Goal: Transaction & Acquisition: Purchase product/service

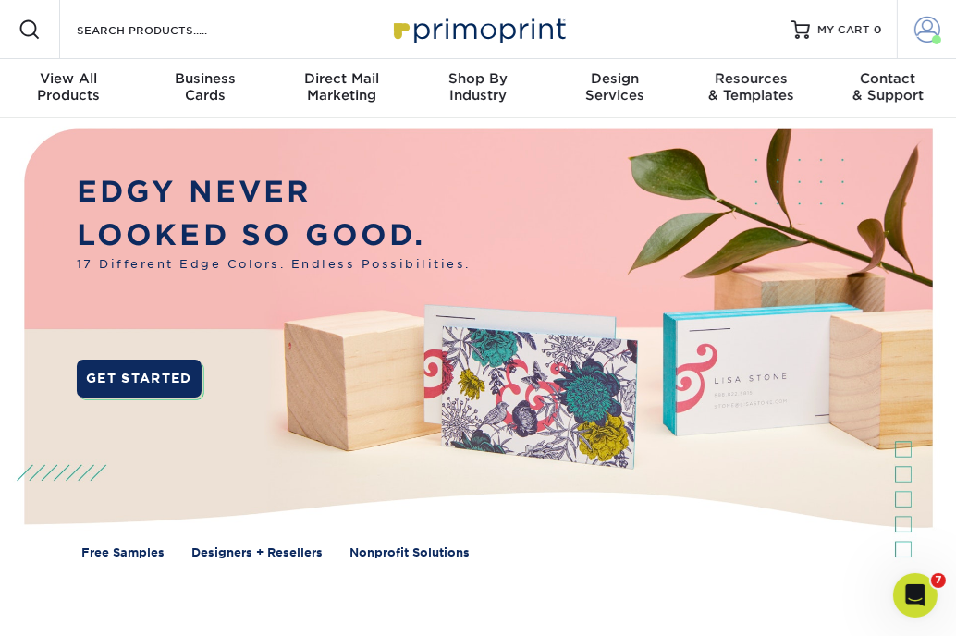
click at [932, 34] on span at bounding box center [927, 30] width 26 height 26
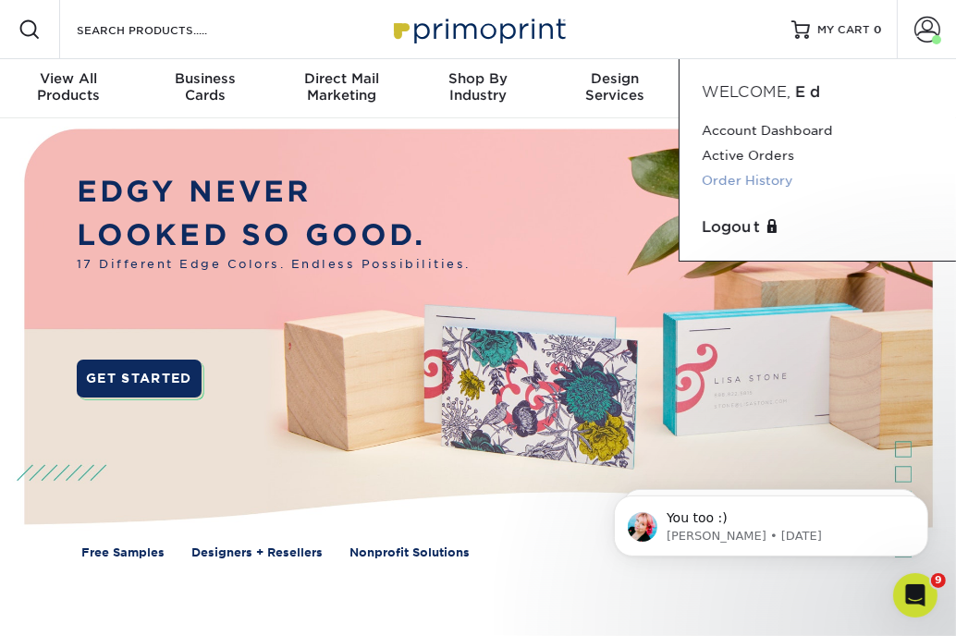
click at [776, 186] on link "Order History" at bounding box center [818, 180] width 232 height 25
click at [756, 182] on link "Order History" at bounding box center [818, 180] width 232 height 25
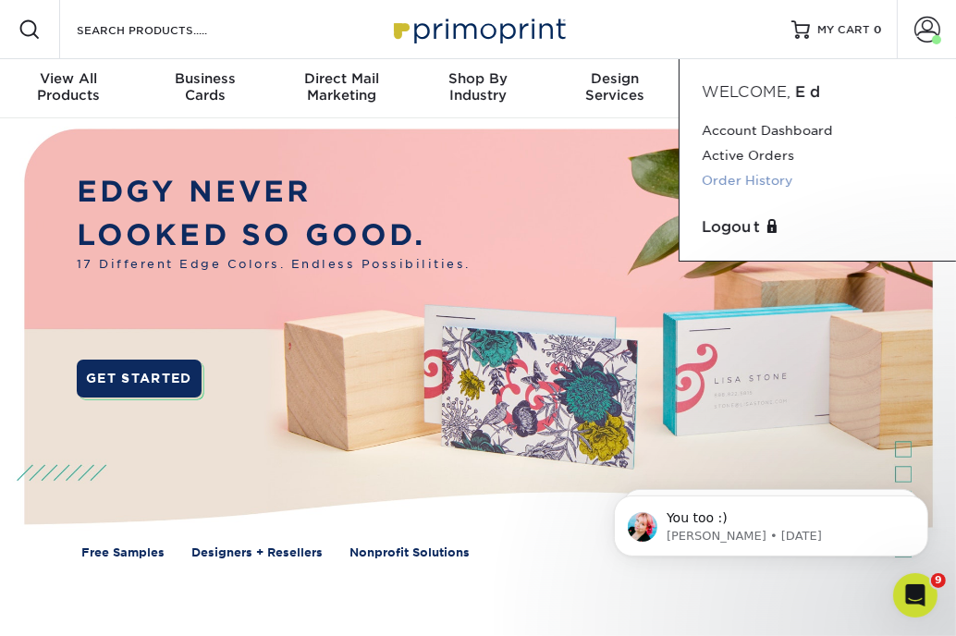
click at [756, 182] on link "Order History" at bounding box center [818, 180] width 232 height 25
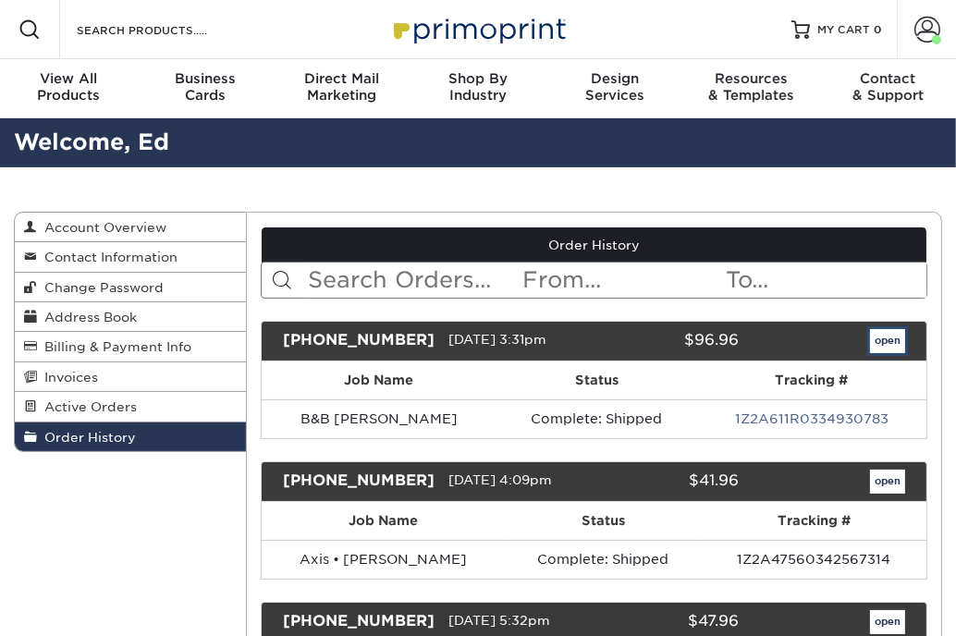
click at [893, 340] on link "open" at bounding box center [887, 341] width 35 height 24
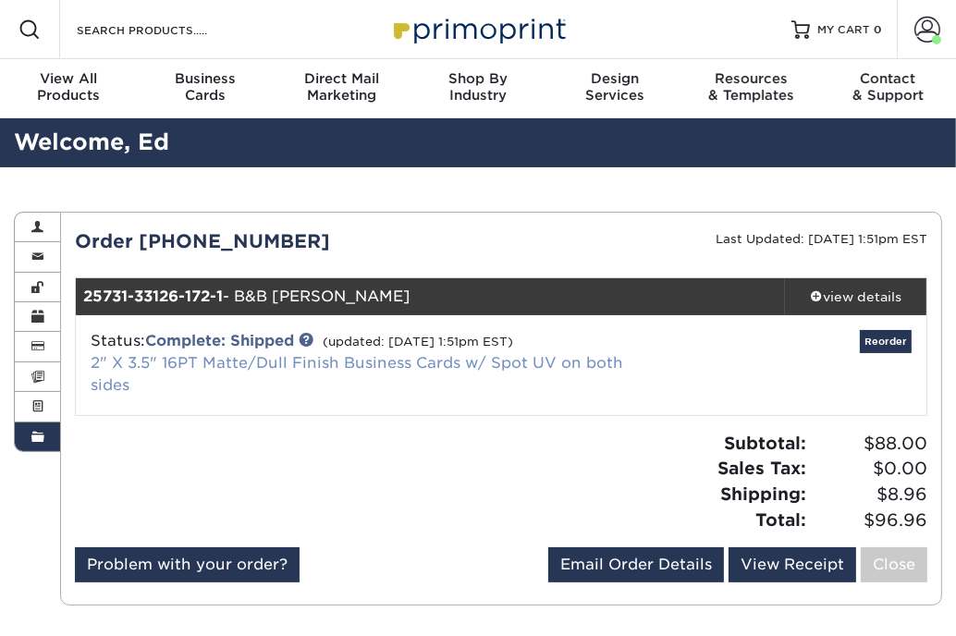
click at [357, 363] on link "2" X 3.5" 16PT Matte/Dull Finish Business Cards w/ Spot UV on both sides" at bounding box center [357, 374] width 533 height 40
drag, startPoint x: 415, startPoint y: 363, endPoint x: 436, endPoint y: 363, distance: 21.3
click at [415, 363] on link "2" X 3.5" 16PT Matte/Dull Finish Business Cards w/ Spot UV on both sides" at bounding box center [357, 374] width 533 height 40
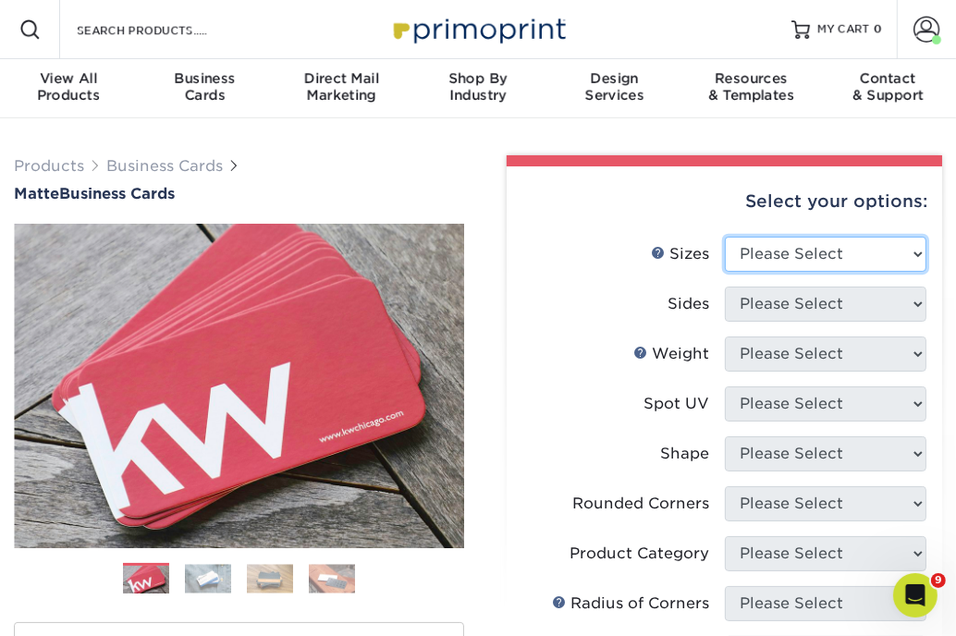
select select "2.00x3.50"
click option "2" x 3.5" - Standard" at bounding box center [0, 0] width 0 height 0
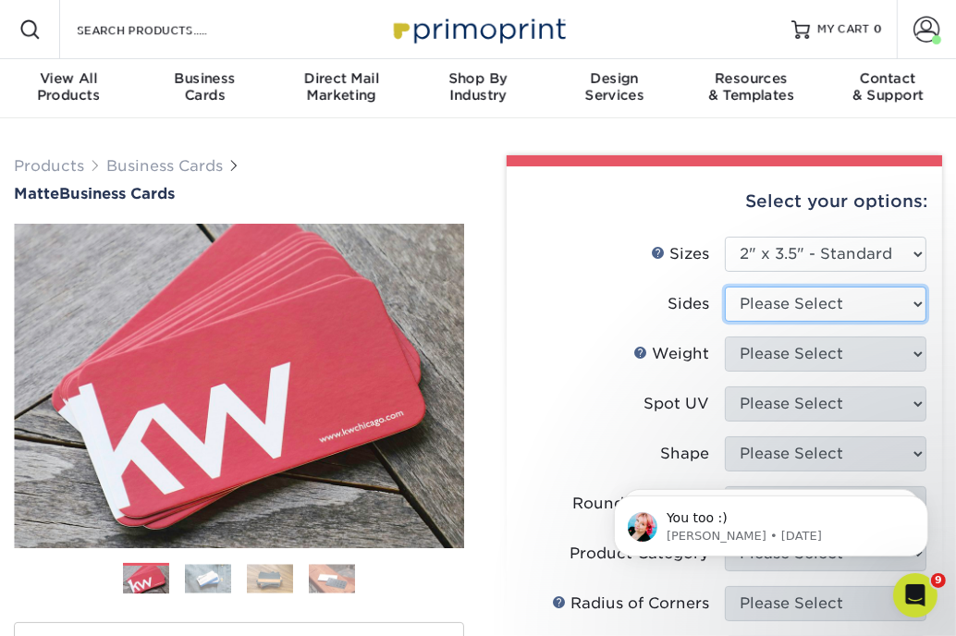
select select "13abbda7-1d64-4f25-8bb2-c179b224825d"
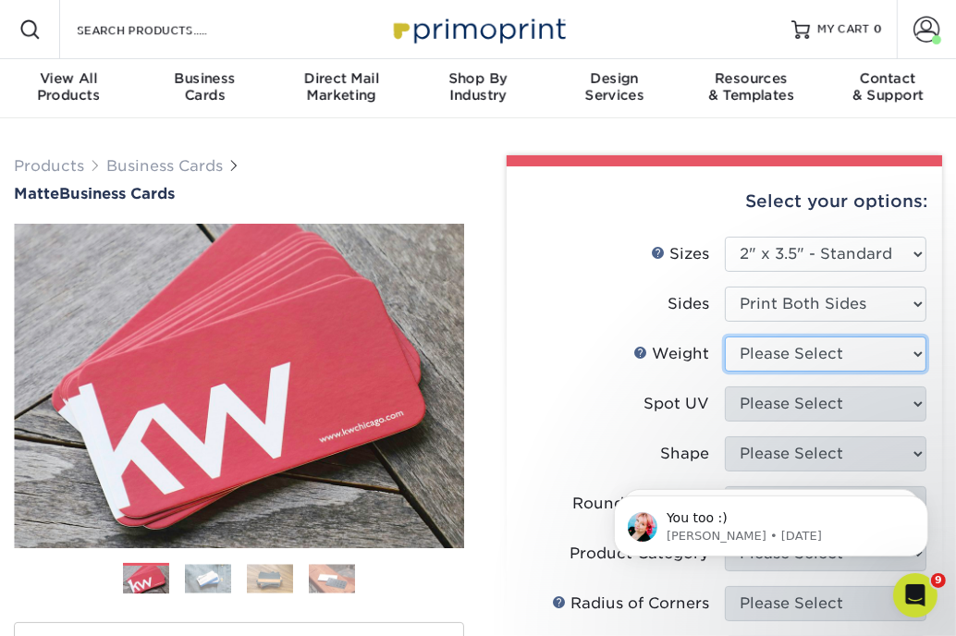
select select "16PT"
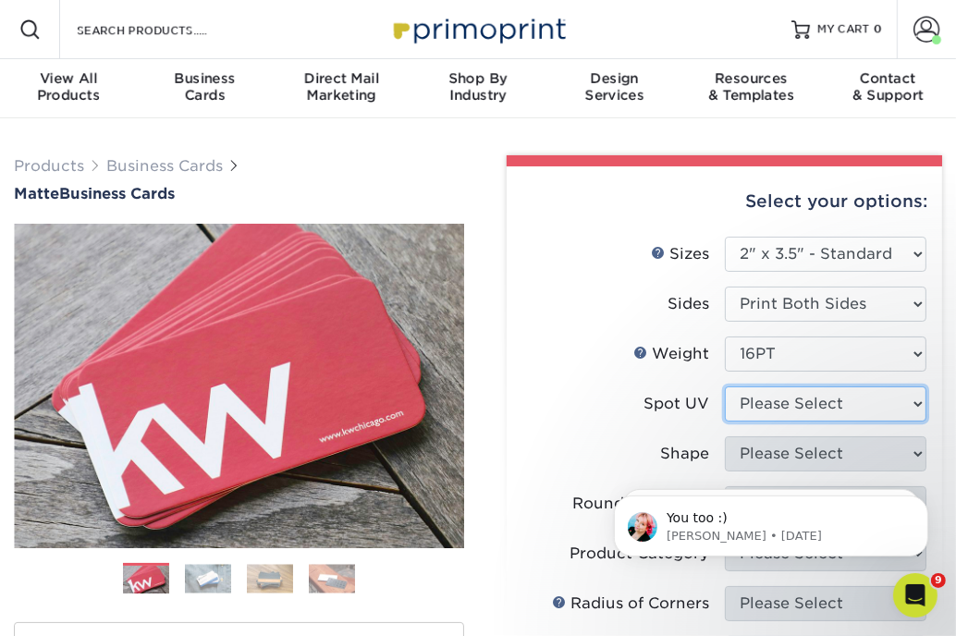
select select "0"
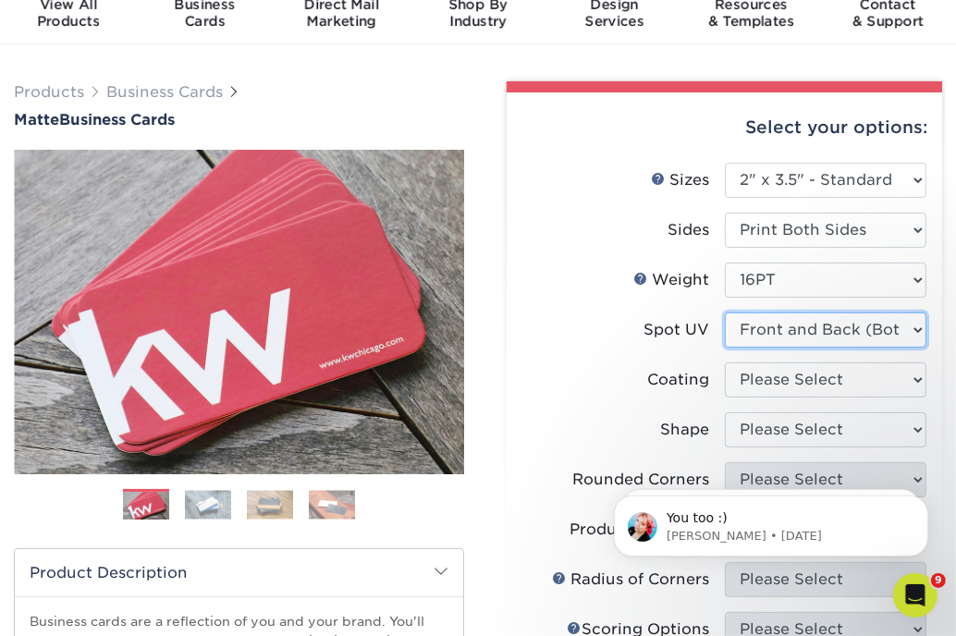
scroll to position [88, 0]
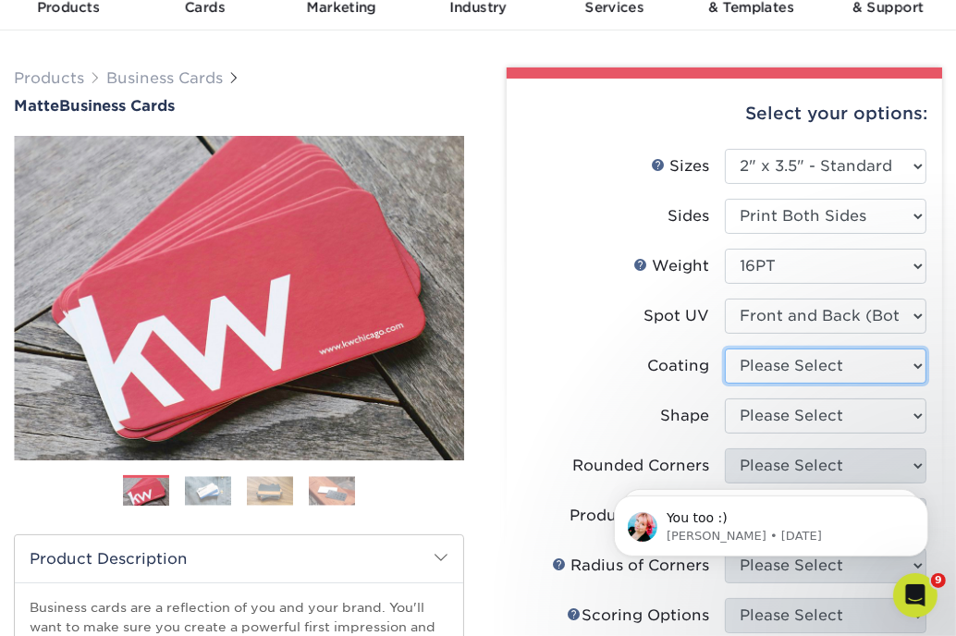
select select "121bb7b5-3b4d-429f-bd8d-bbf80e953313"
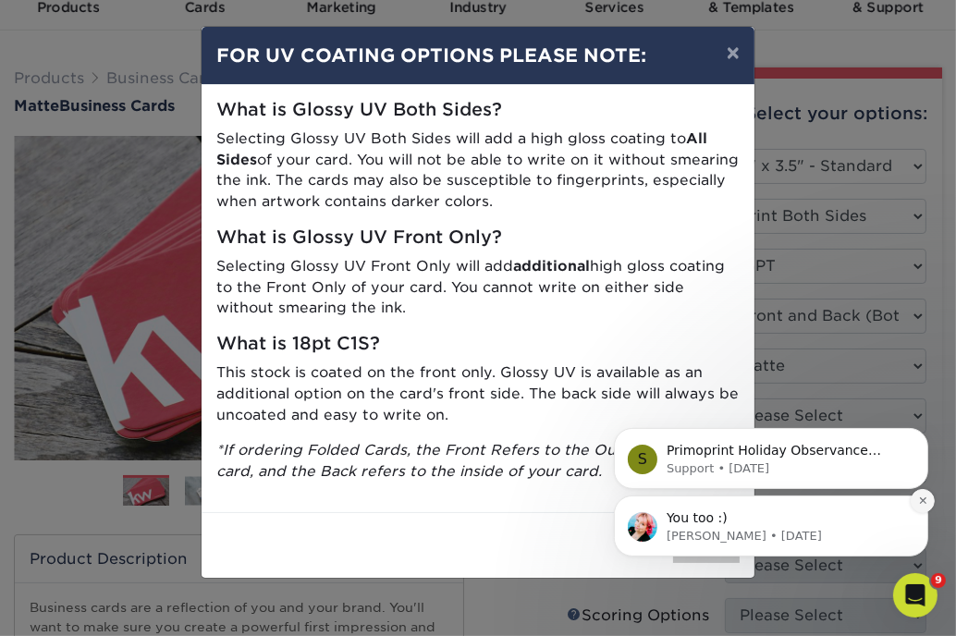
click at [925, 498] on icon "Dismiss notification" at bounding box center [921, 500] width 6 height 6
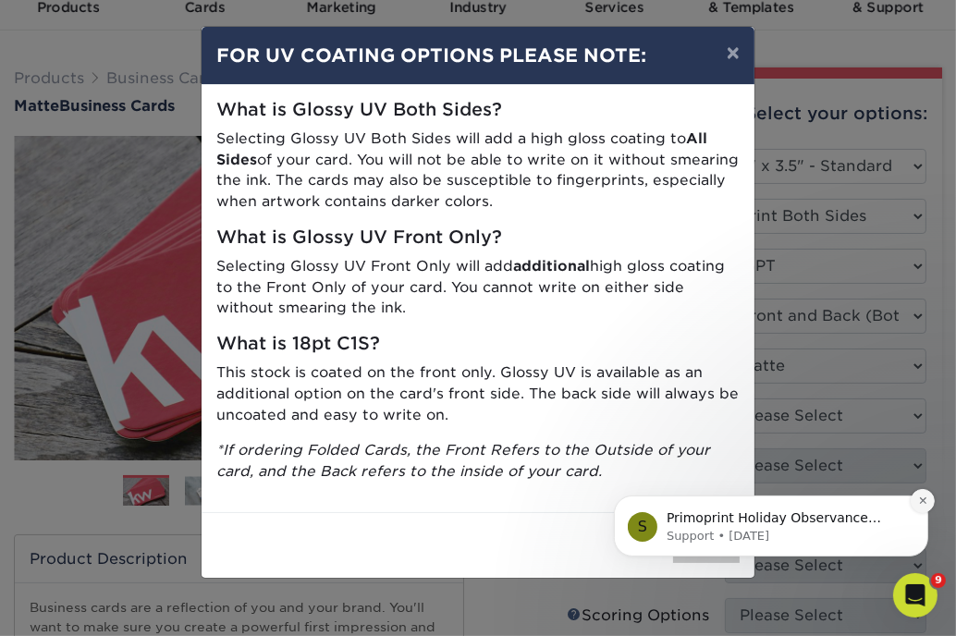
click at [926, 505] on icon "Dismiss notification" at bounding box center [922, 500] width 10 height 10
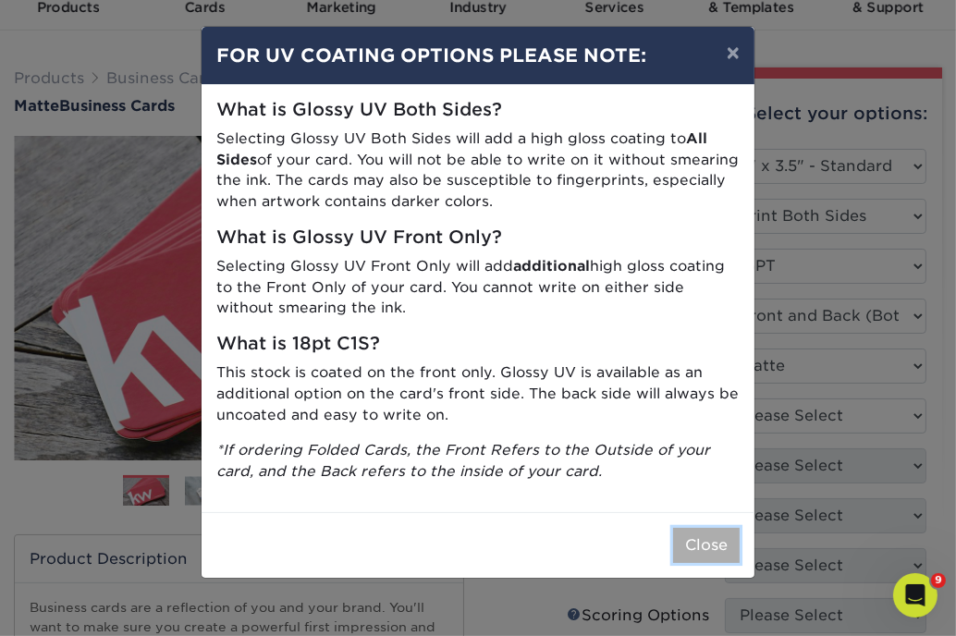
click at [713, 546] on button "Close" at bounding box center [706, 545] width 67 height 35
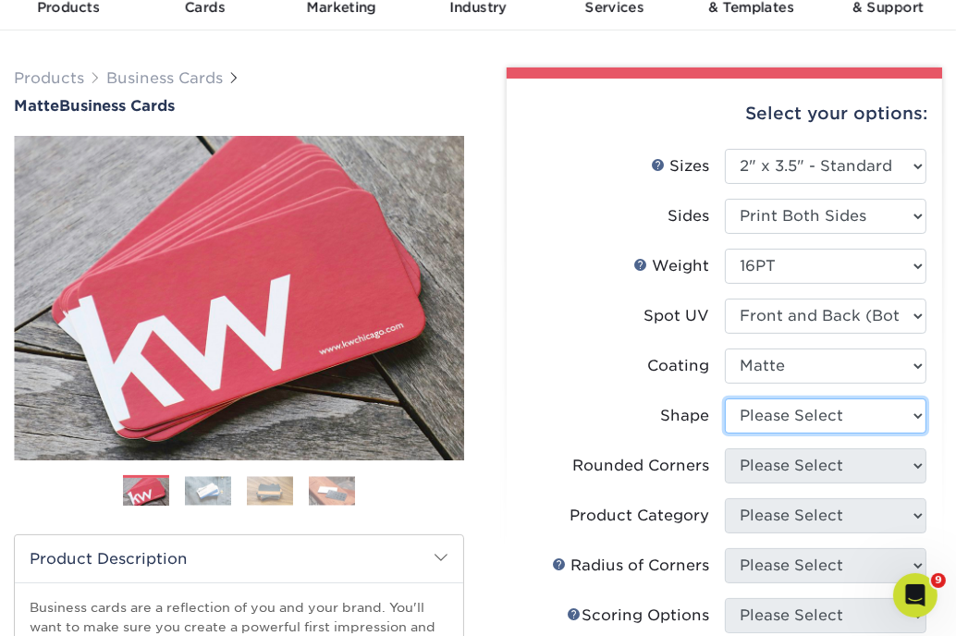
select select "standard"
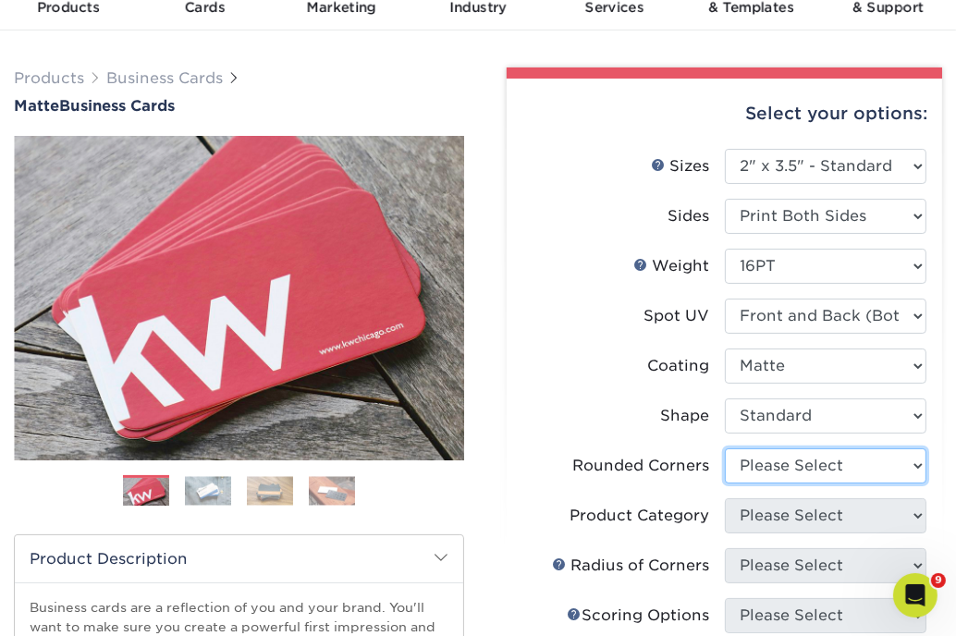
select select "0"
click option "No" at bounding box center [0, 0] width 0 height 0
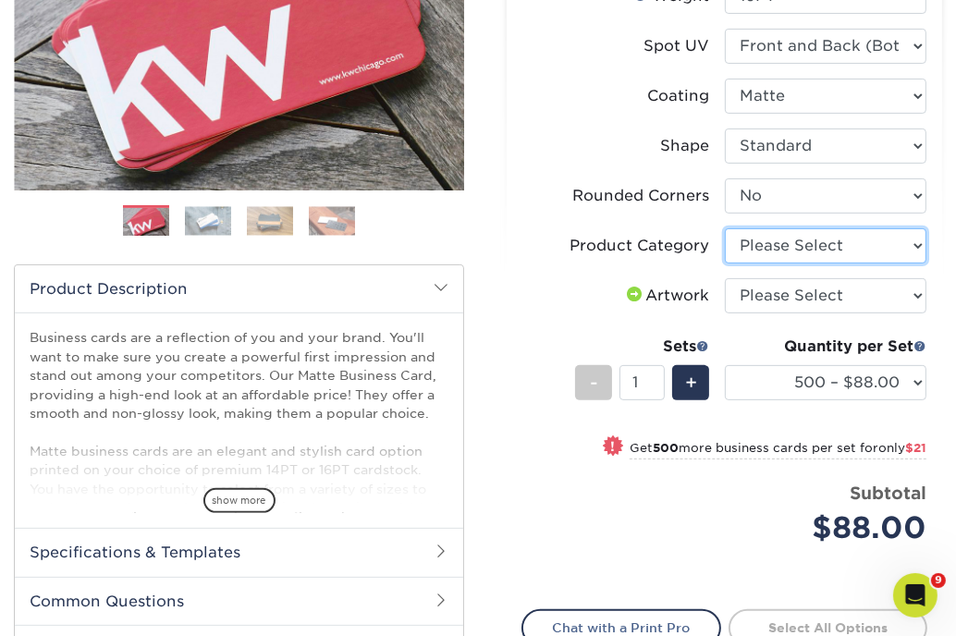
scroll to position [360, 0]
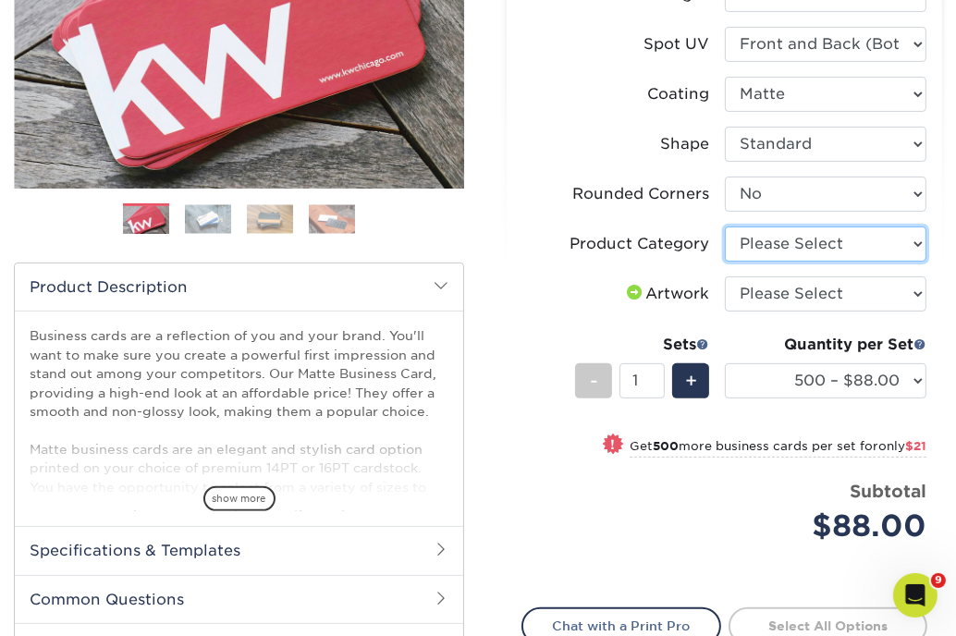
select select "3b5148f1-0588-4f88-a218-97bcfdce65c1"
click option "Business Cards" at bounding box center [0, 0] width 0 height 0
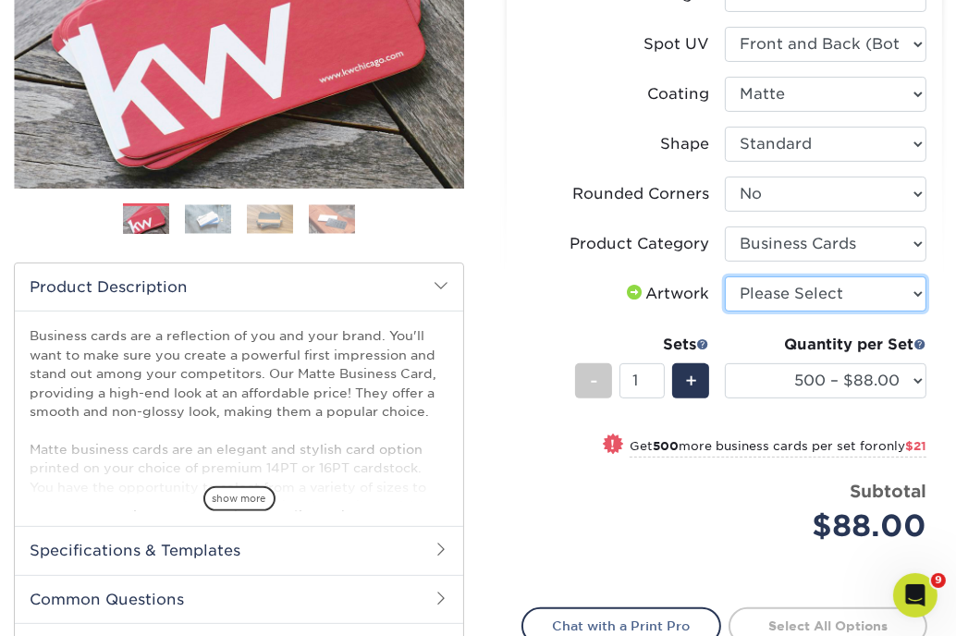
select select "upload"
click option "I will upload files" at bounding box center [0, 0] width 0 height 0
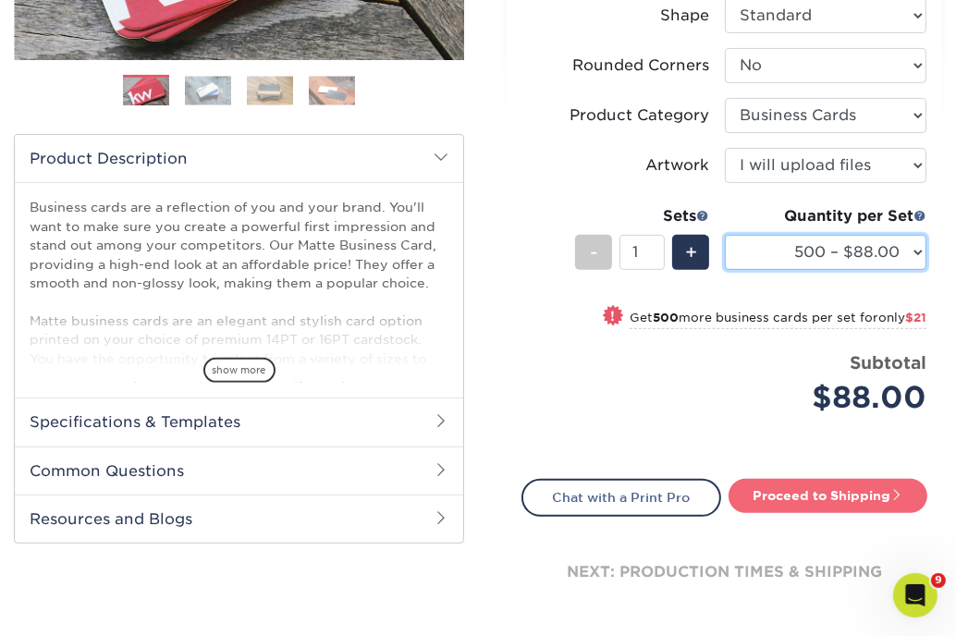
scroll to position [495, 0]
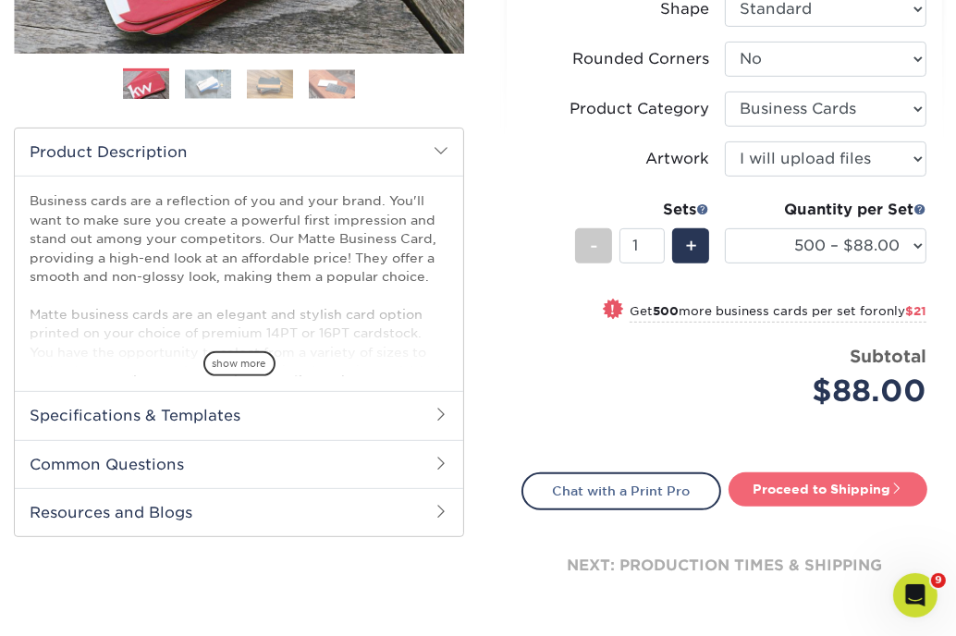
click at [786, 487] on link "Proceed to Shipping" at bounding box center [829, 488] width 200 height 33
type input "Set 1"
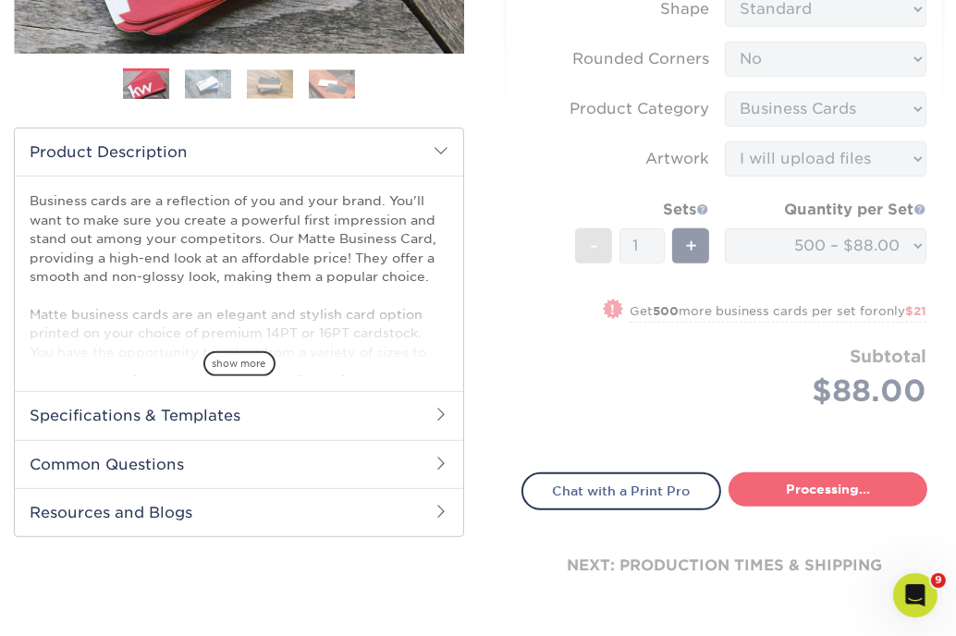
select select "84b0d15f-6b65-4aa4-bc5a-4a65d7730aad"
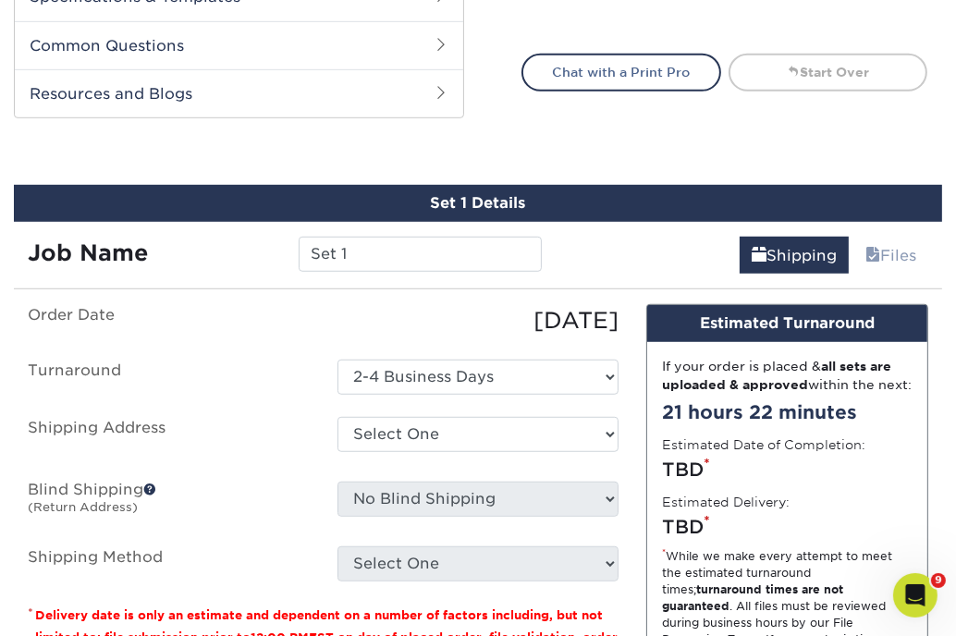
scroll to position [1015, 0]
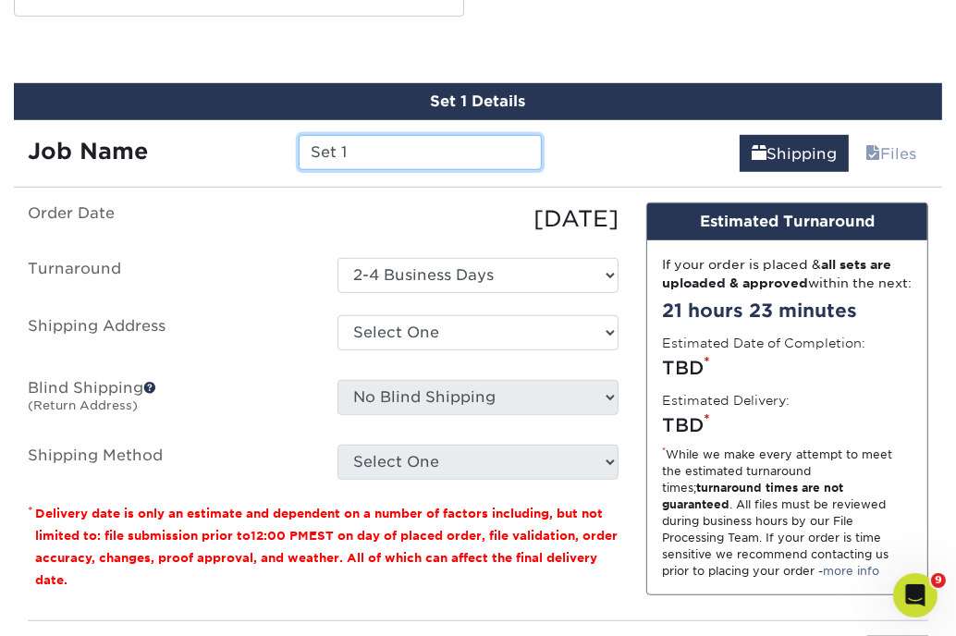
click at [366, 154] on input "Set 1" at bounding box center [420, 152] width 243 height 35
type input "B&B - Warro, Kathy"
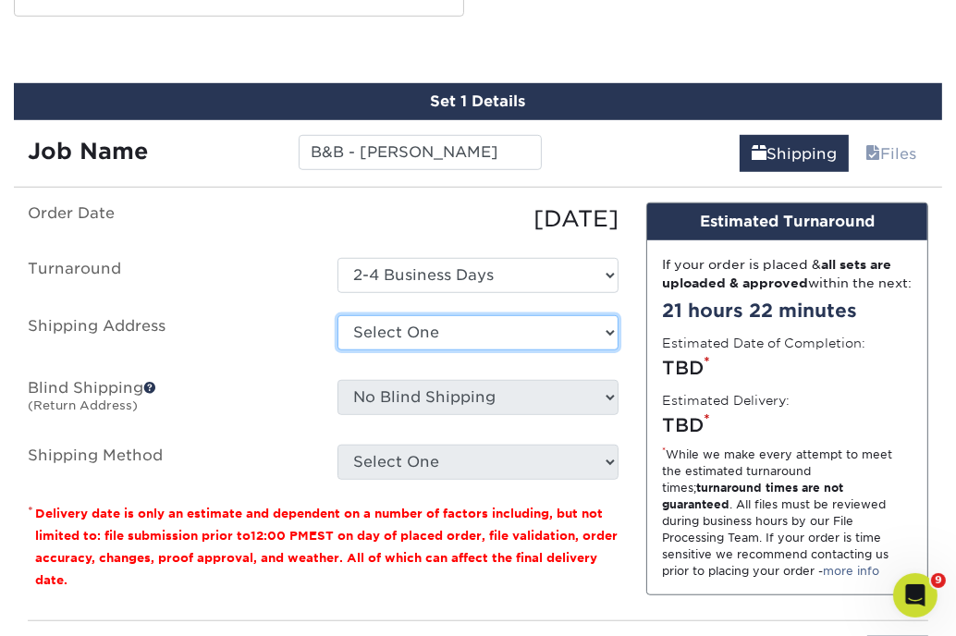
click at [337, 315] on select "Select One AIM - Kristine Haldeman Axis - Bryant Schram BC AXIS - Cambridge Squ…" at bounding box center [478, 332] width 282 height 35
select select "225408"
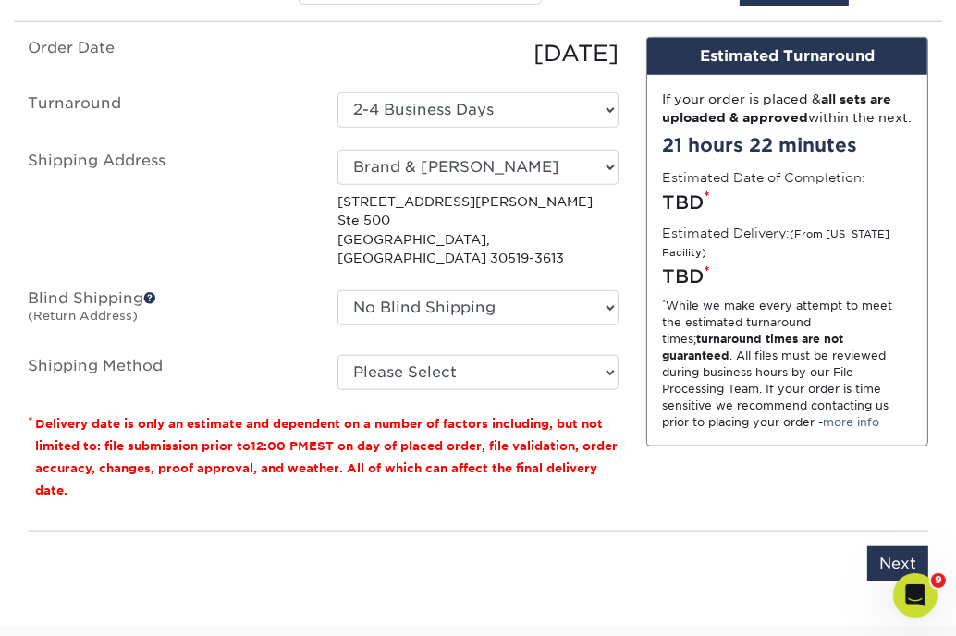
scroll to position [1187, 0]
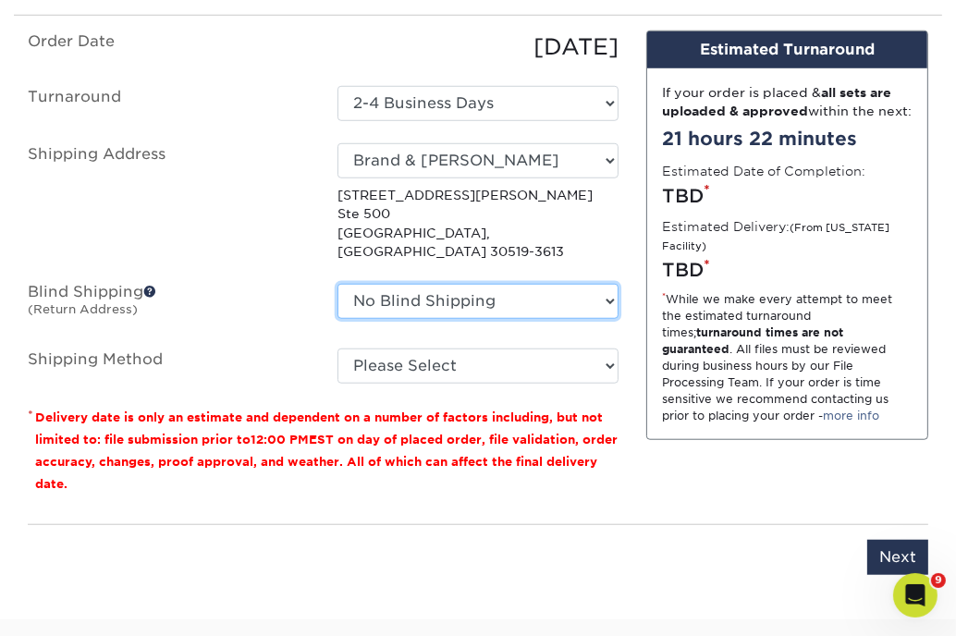
click at [337, 284] on select "No Blind Shipping AIM - Kristine Haldeman Axis - Bryant Schram BC AXIS - Cambri…" at bounding box center [478, 301] width 282 height 35
select select "955"
click option "Credit Card" at bounding box center [0, 0] width 0 height 0
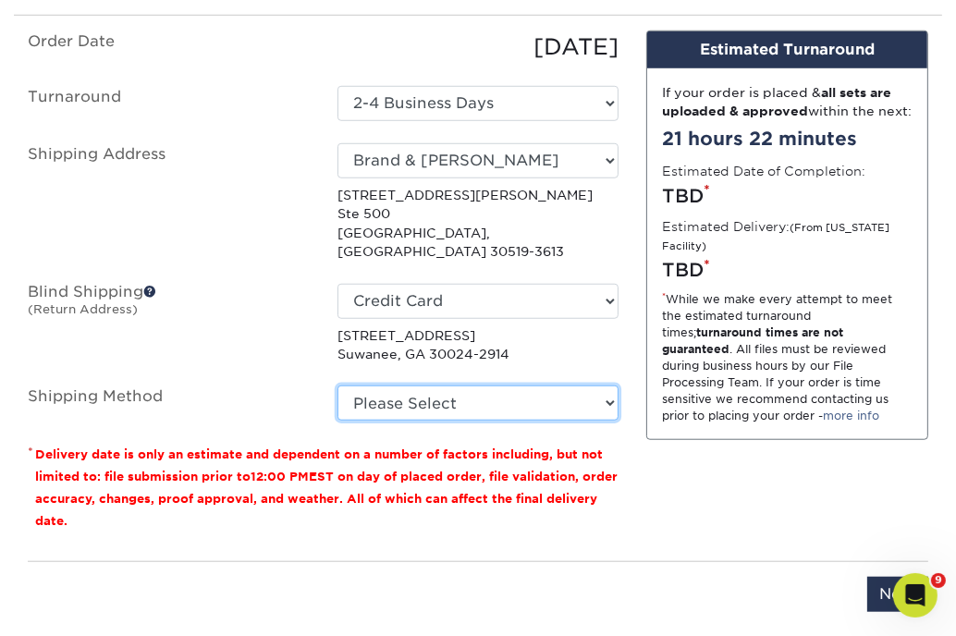
select select "03"
click option "Ground Shipping (+$8.96)" at bounding box center [0, 0] width 0 height 0
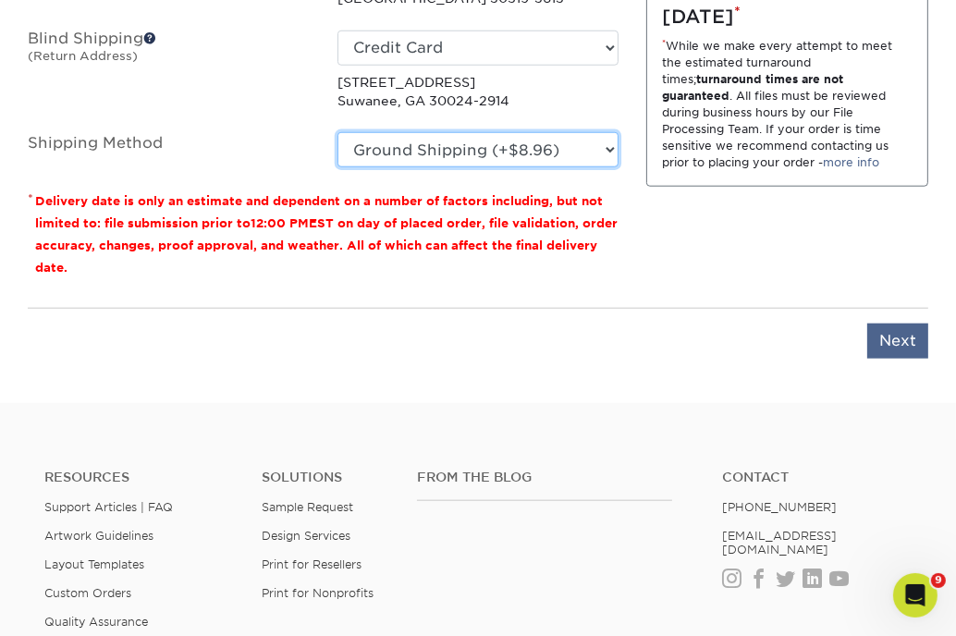
scroll to position [1446, 0]
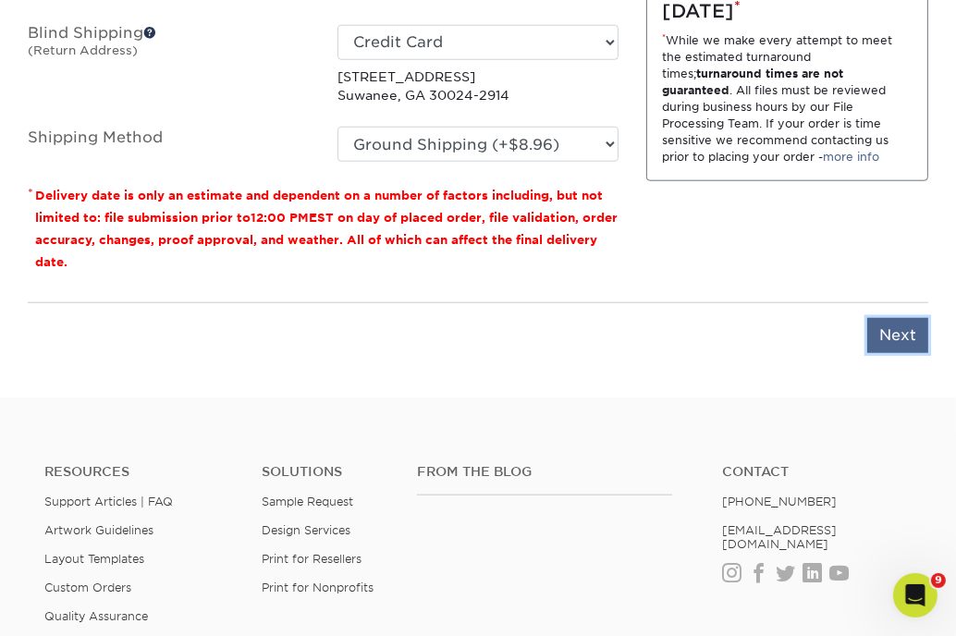
click at [889, 318] on input "Next" at bounding box center [897, 335] width 61 height 35
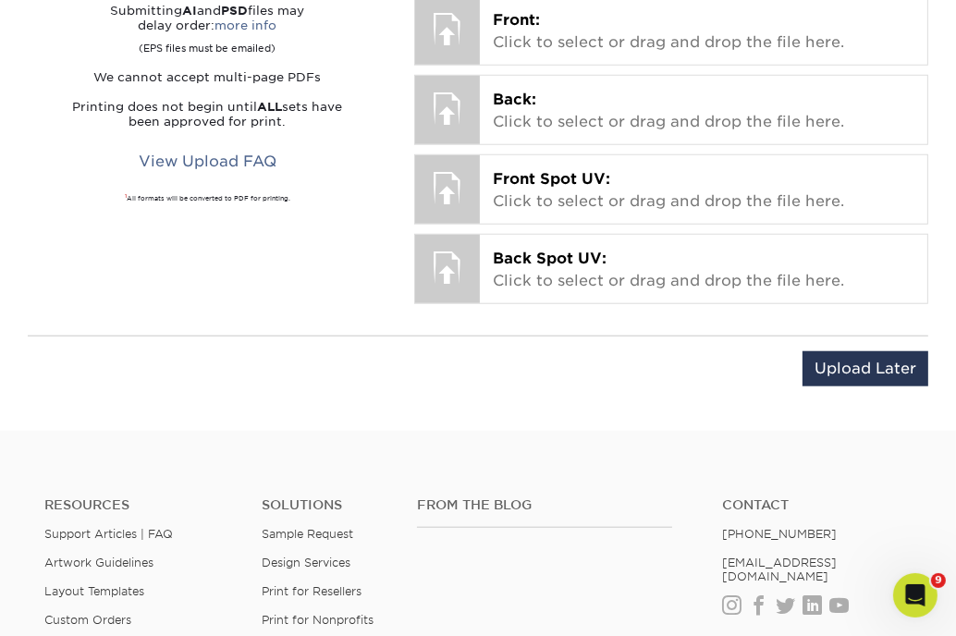
scroll to position [1347, 0]
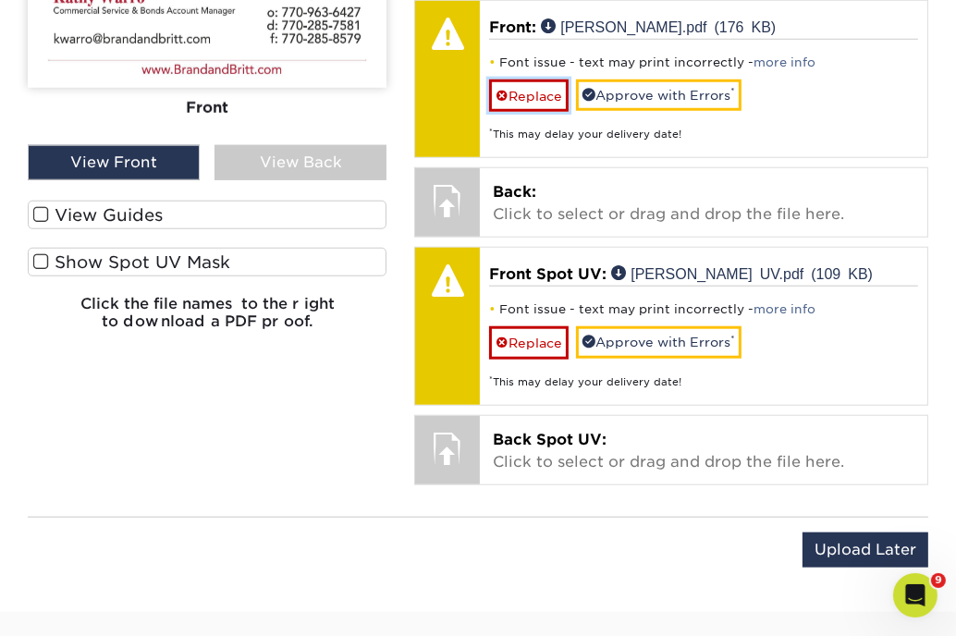
click at [554, 89] on link "Replace" at bounding box center [529, 96] width 80 height 32
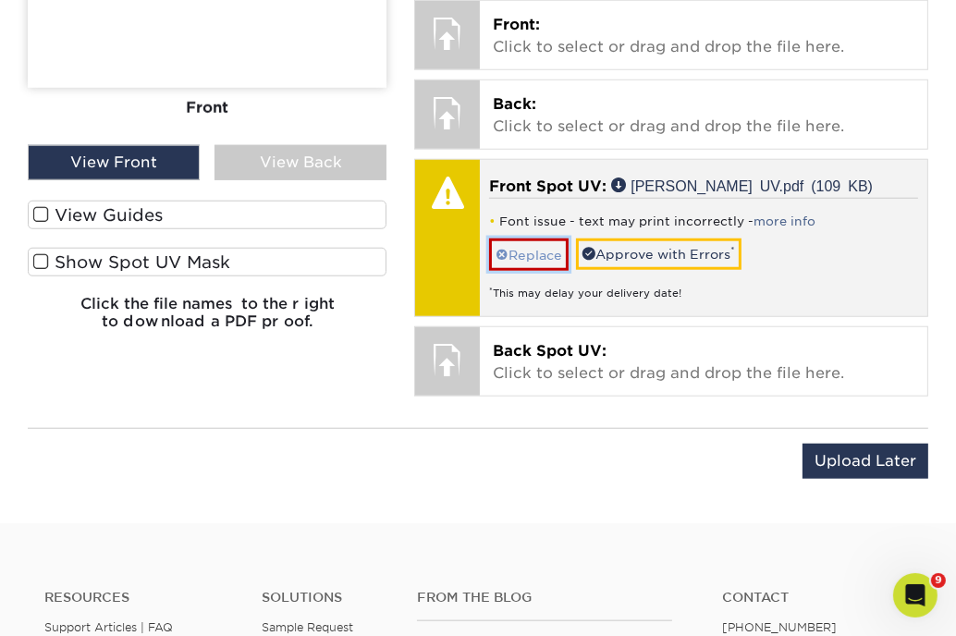
click at [538, 250] on link "Replace" at bounding box center [529, 255] width 80 height 32
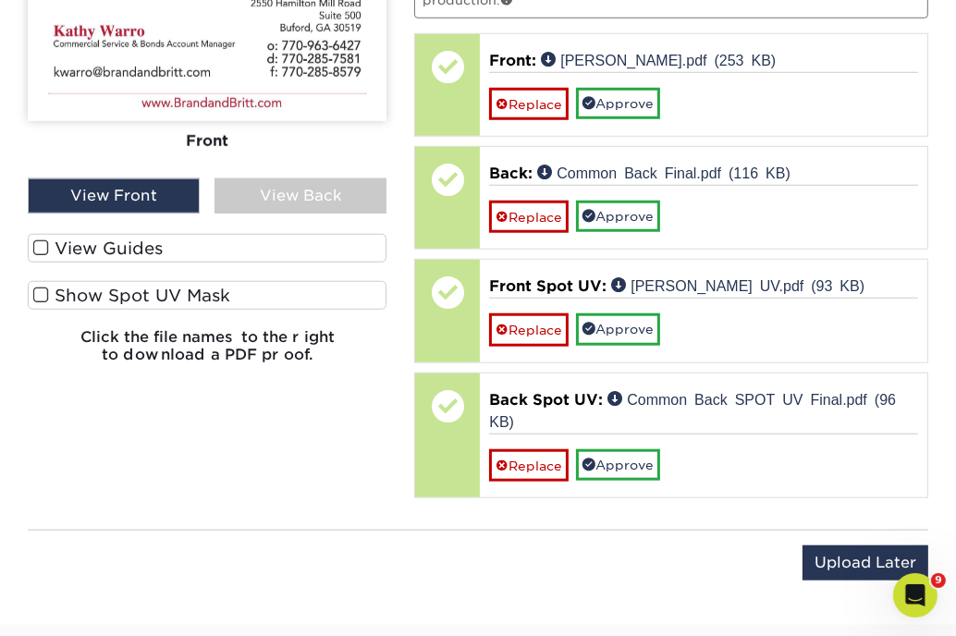
scroll to position [1292, 0]
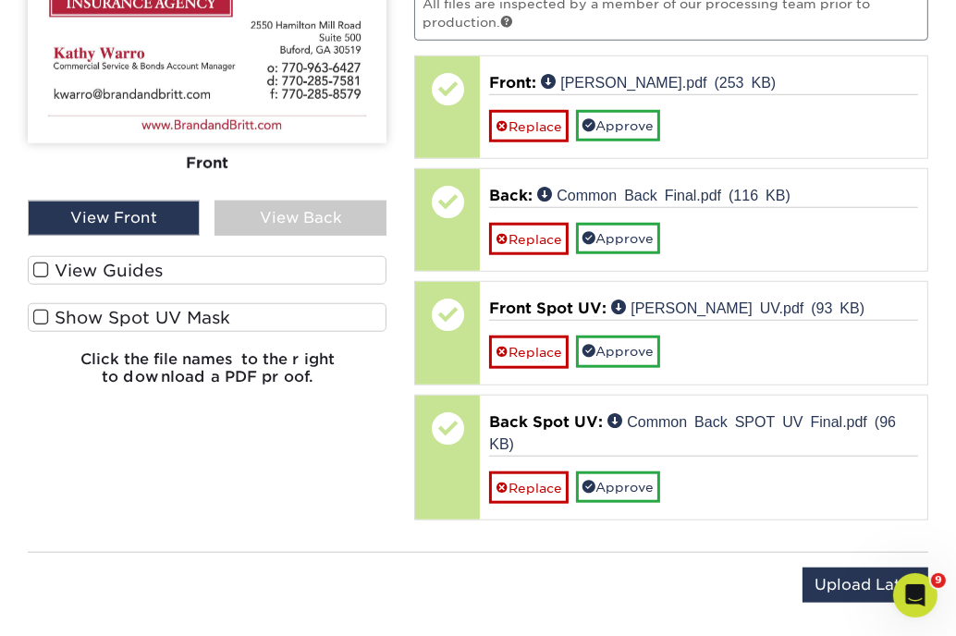
click at [46, 271] on span at bounding box center [41, 271] width 16 height 18
click at [0, 0] on input "View Guides" at bounding box center [0, 0] width 0 height 0
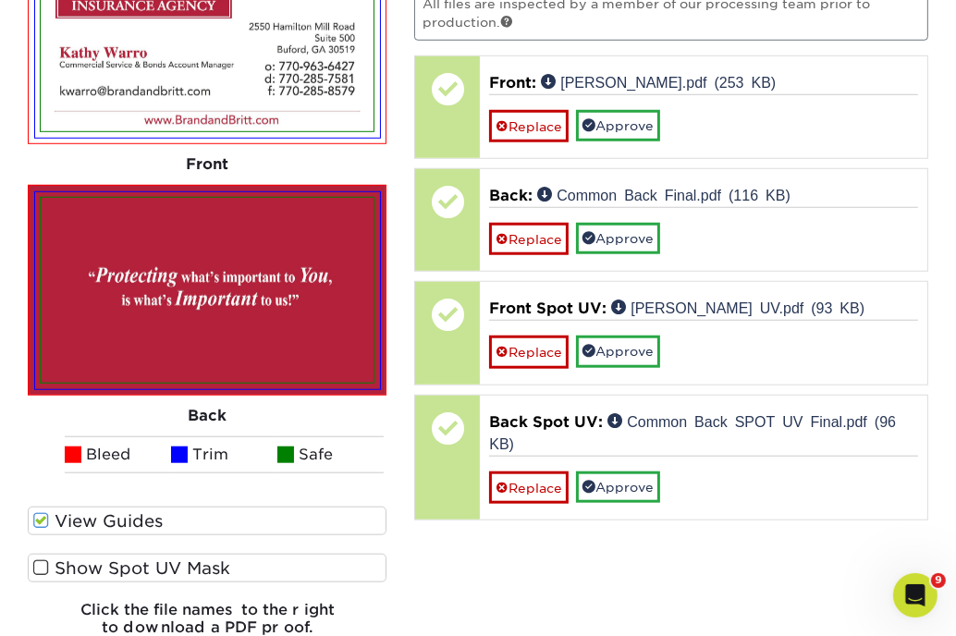
scroll to position [1542, 0]
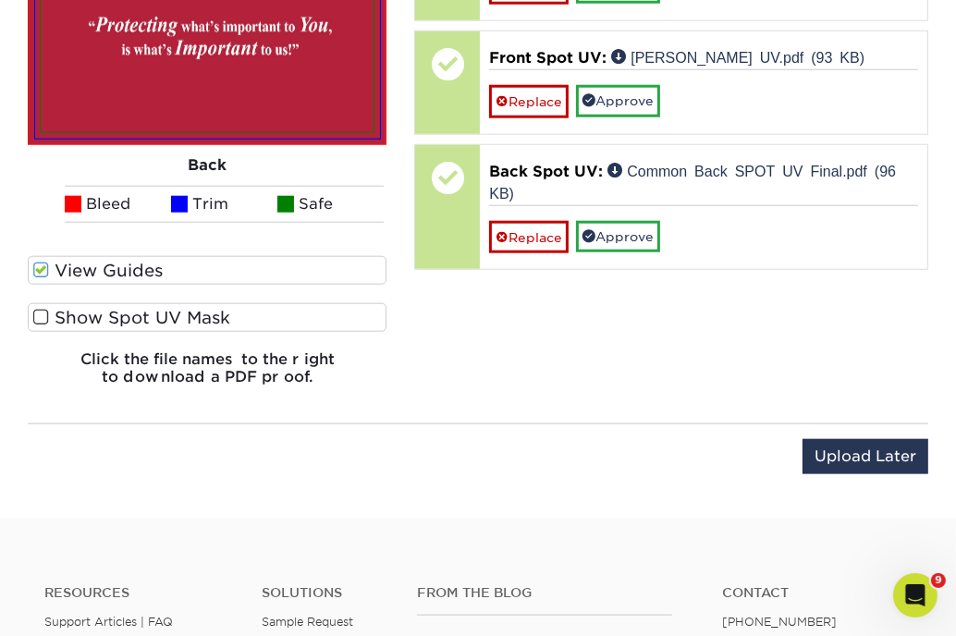
click at [40, 309] on span at bounding box center [41, 318] width 16 height 18
click at [0, 0] on input "Show Spot UV Mask" at bounding box center [0, 0] width 0 height 0
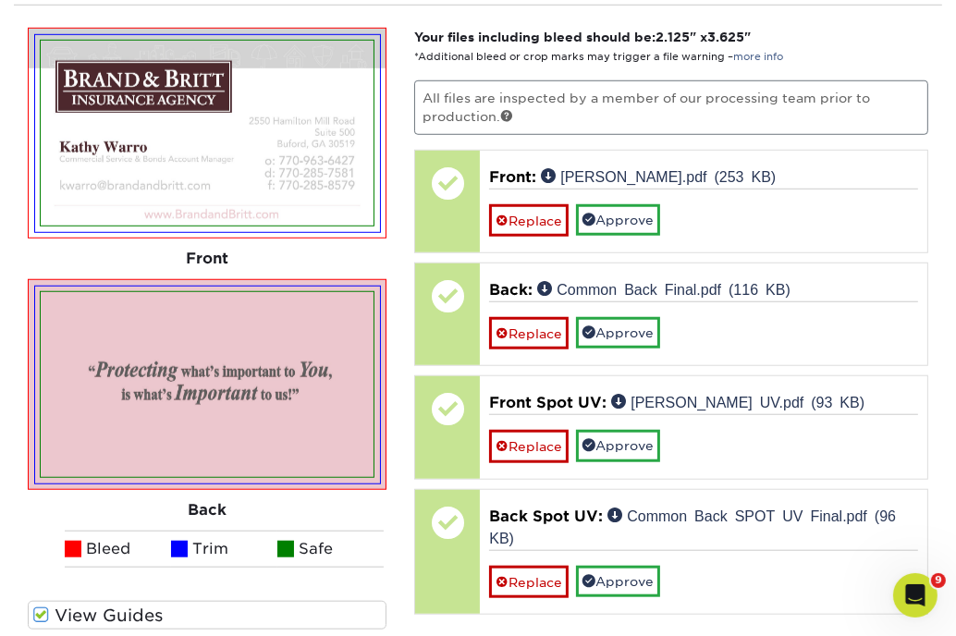
scroll to position [1203, 0]
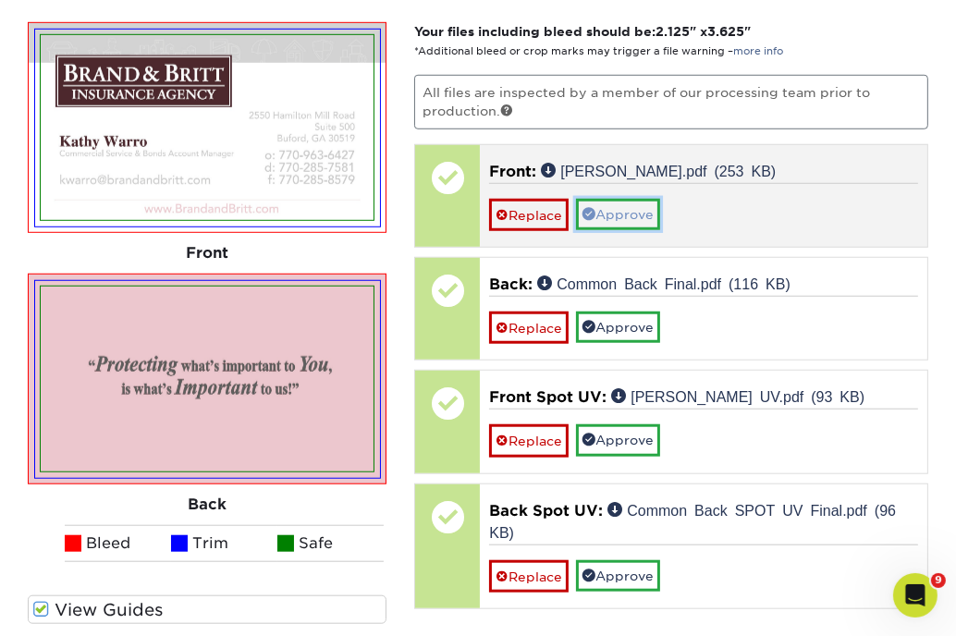
click at [620, 213] on link "Approve" at bounding box center [618, 214] width 84 height 31
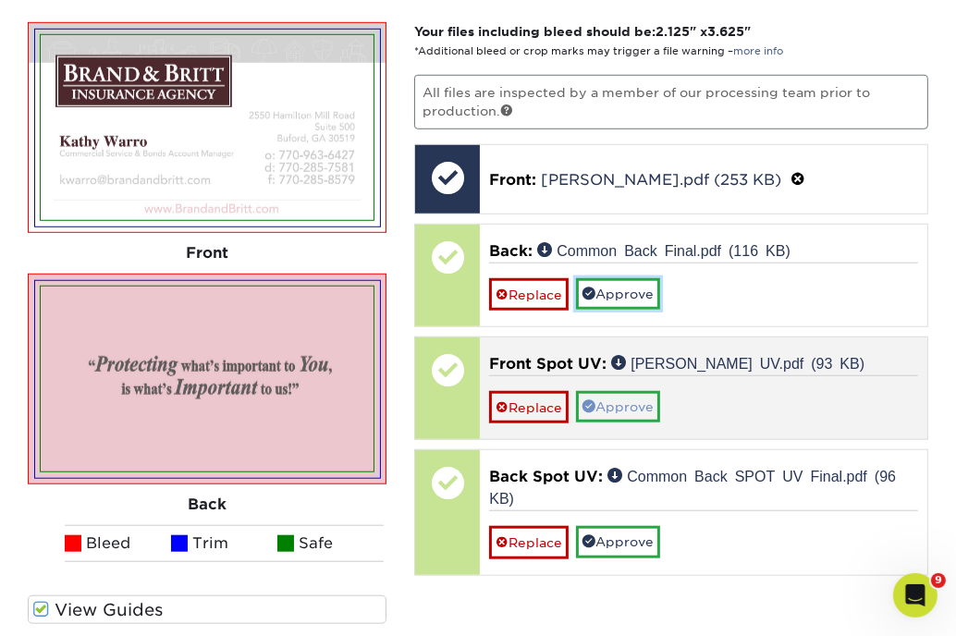
drag, startPoint x: 633, startPoint y: 295, endPoint x: 652, endPoint y: 357, distance: 64.7
click at [634, 295] on link "Approve" at bounding box center [618, 293] width 84 height 31
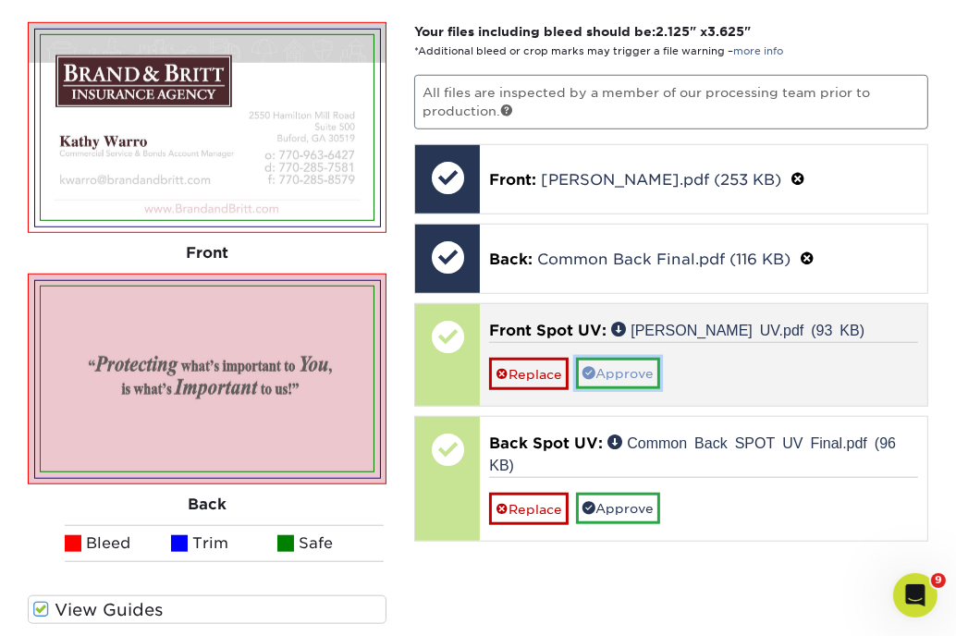
click at [642, 370] on link "Approve" at bounding box center [618, 373] width 84 height 31
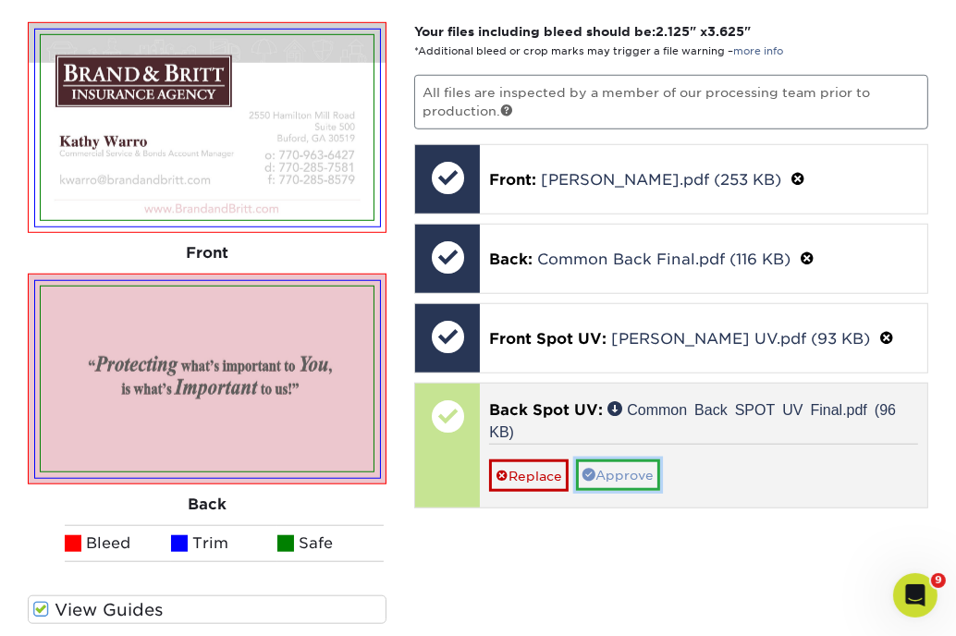
drag, startPoint x: 632, startPoint y: 470, endPoint x: 656, endPoint y: 470, distance: 24.0
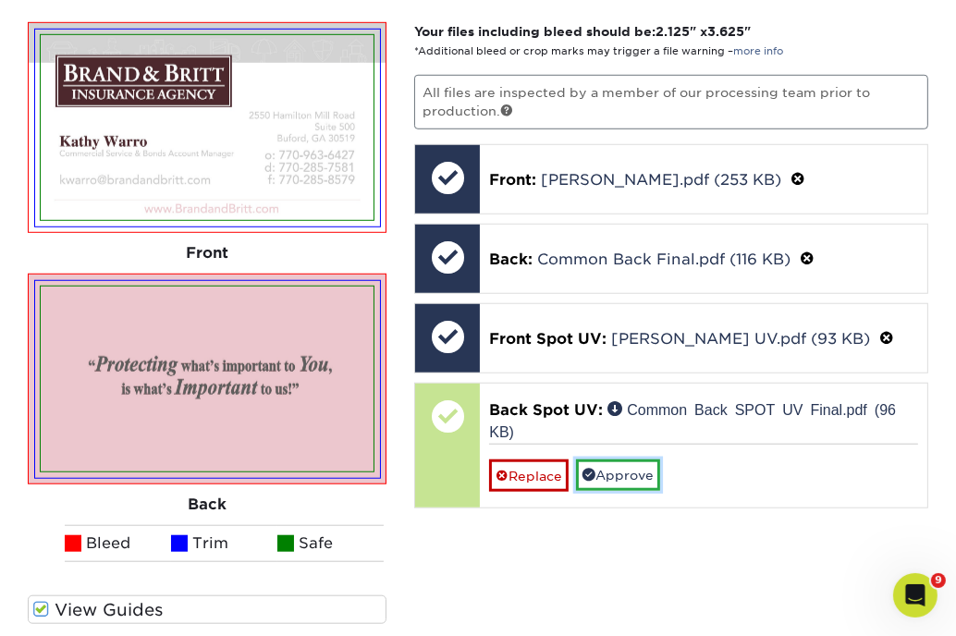
click at [632, 470] on link "Approve" at bounding box center [618, 475] width 84 height 31
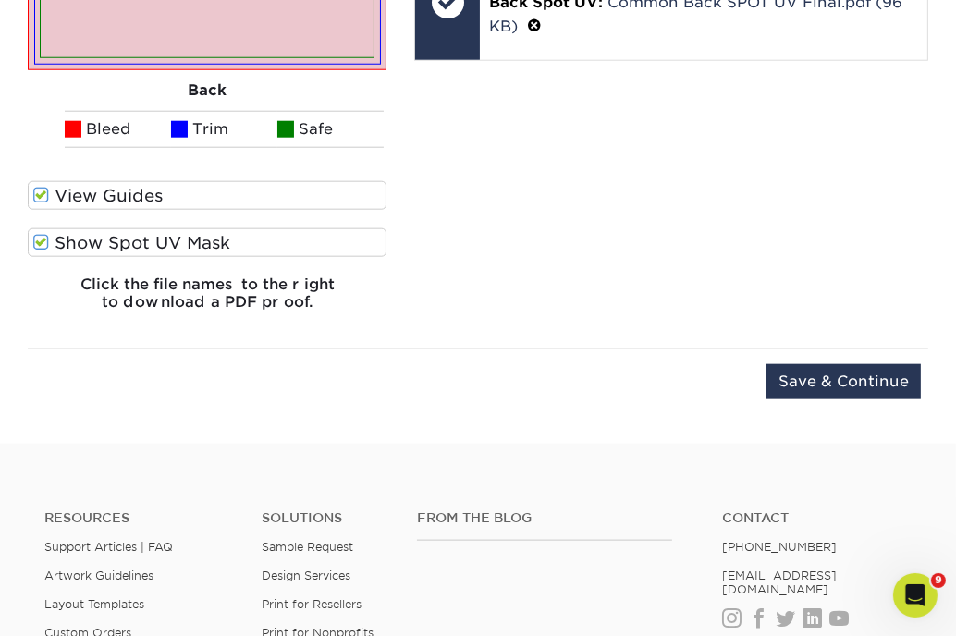
scroll to position [1626, 0]
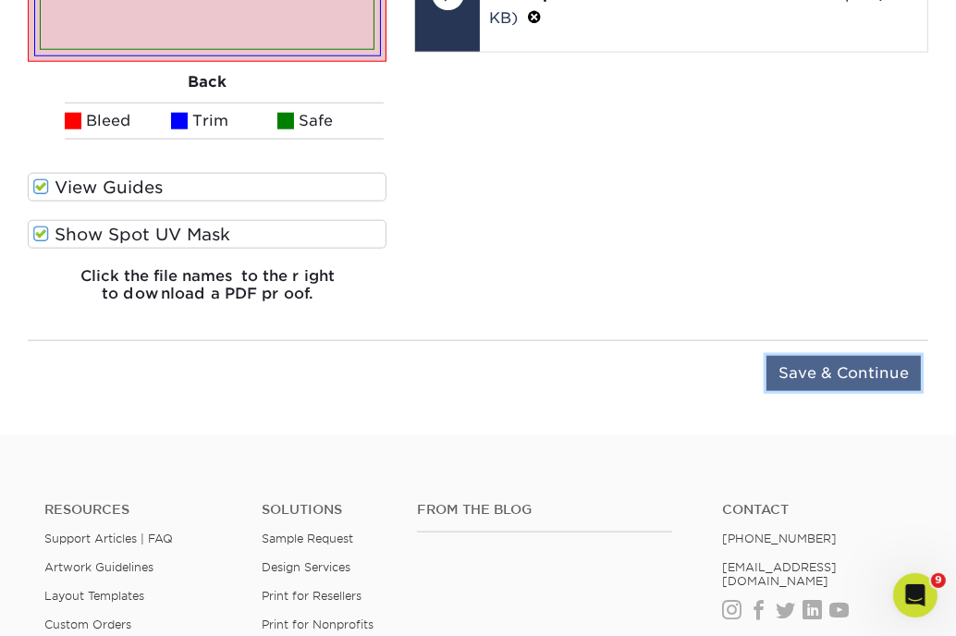
click at [844, 364] on input "Save & Continue" at bounding box center [844, 373] width 154 height 35
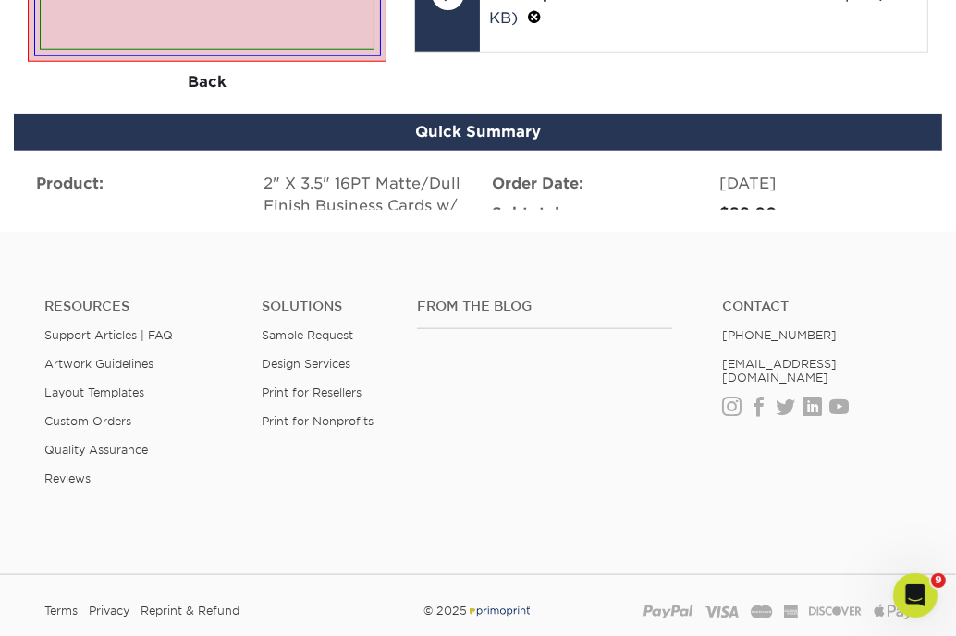
scroll to position [1443, 0]
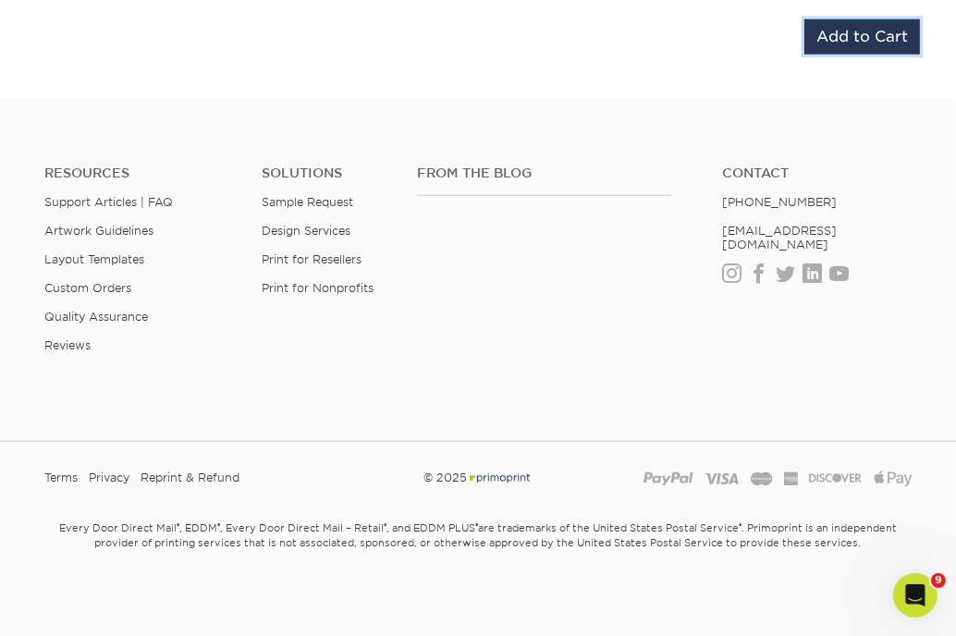
click at [870, 26] on input "Add to Cart" at bounding box center [862, 36] width 116 height 35
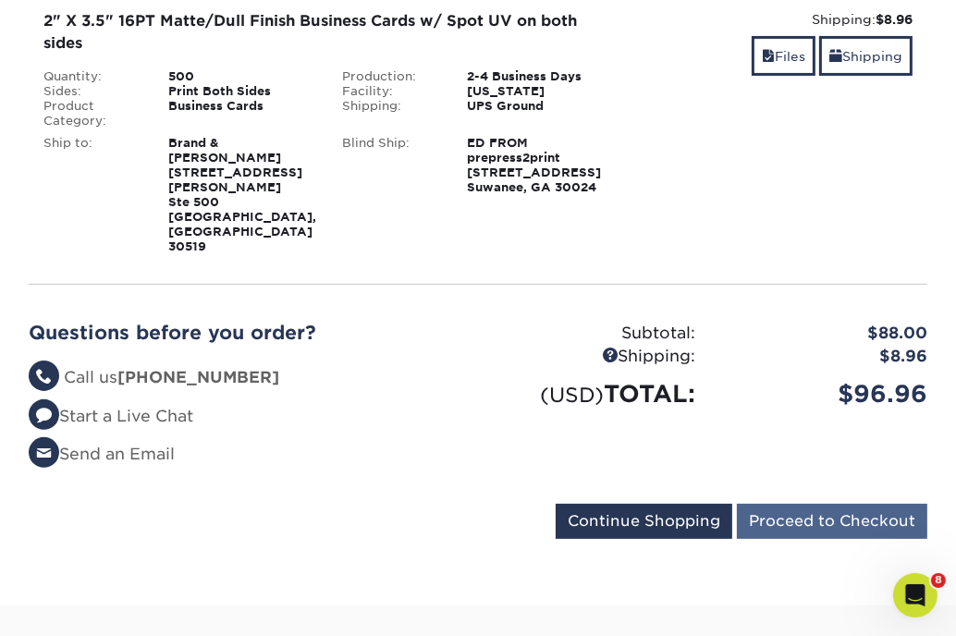
scroll to position [328, 0]
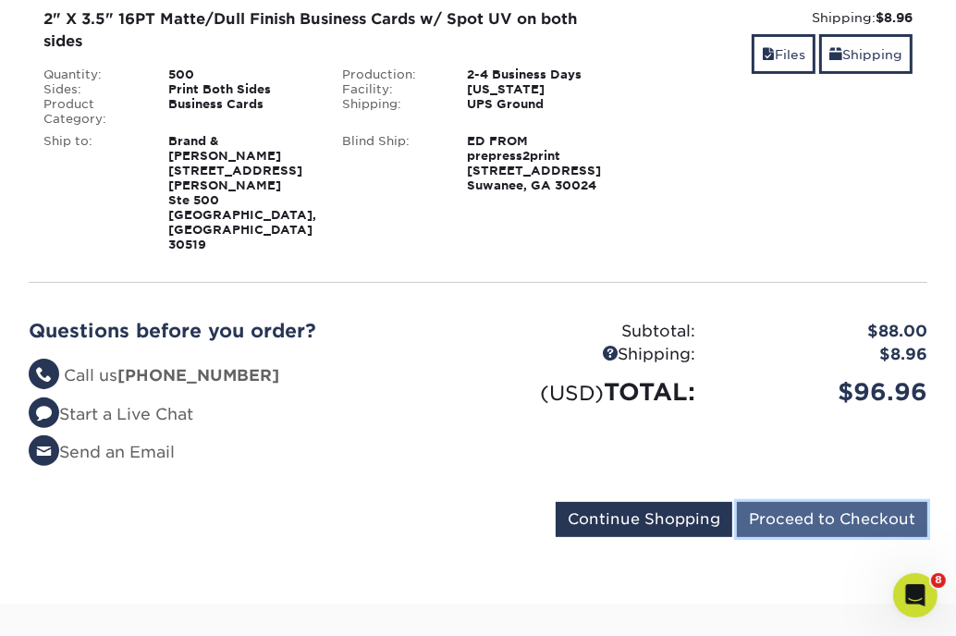
click at [834, 502] on input "Proceed to Checkout" at bounding box center [832, 519] width 190 height 35
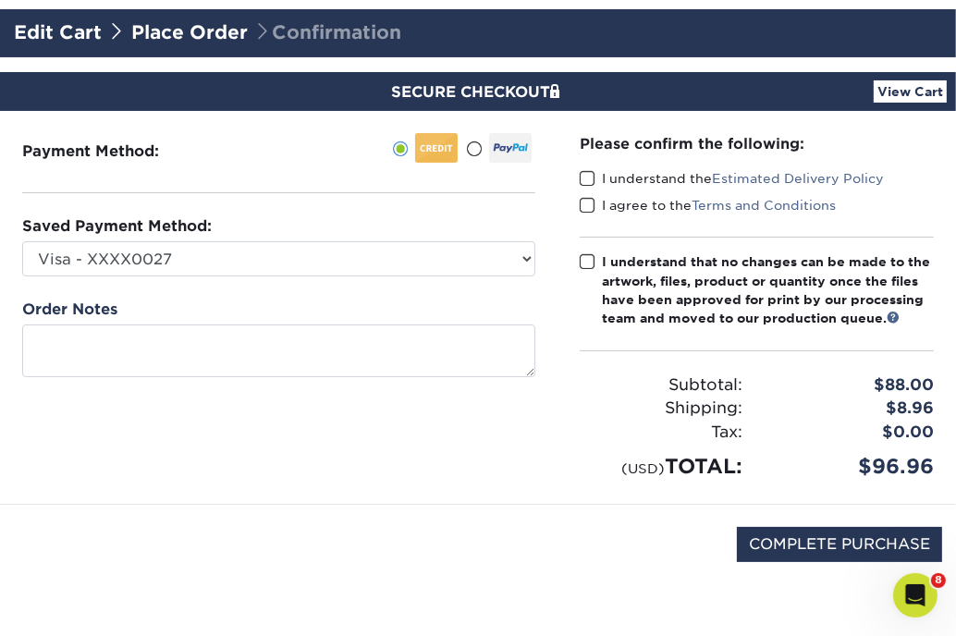
scroll to position [132, 0]
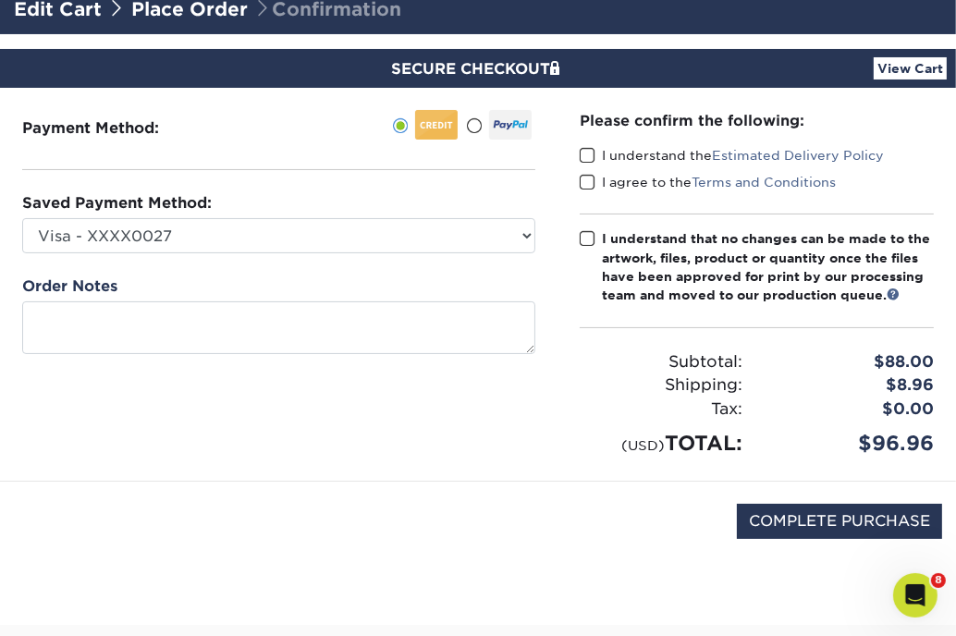
click at [588, 159] on span at bounding box center [588, 156] width 16 height 18
drag, startPoint x: 589, startPoint y: 178, endPoint x: 586, endPoint y: 158, distance: 19.6
click at [588, 175] on span at bounding box center [588, 183] width 16 height 18
click at [586, 157] on span at bounding box center [588, 156] width 16 height 18
click at [0, 0] on input "I understand the Estimated Delivery Policy" at bounding box center [0, 0] width 0 height 0
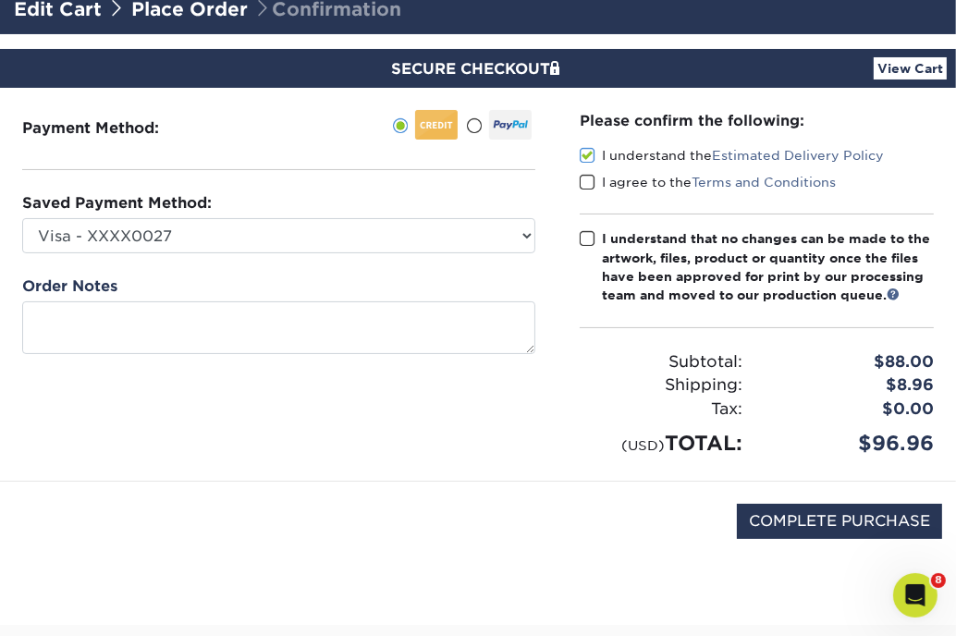
click at [587, 178] on span at bounding box center [588, 183] width 16 height 18
click at [0, 0] on input "I agree to the Terms and Conditions" at bounding box center [0, 0] width 0 height 0
click at [586, 234] on span at bounding box center [588, 239] width 16 height 18
click at [0, 0] on input "I understand that no changes can be made to the artwork, files, product or quan…" at bounding box center [0, 0] width 0 height 0
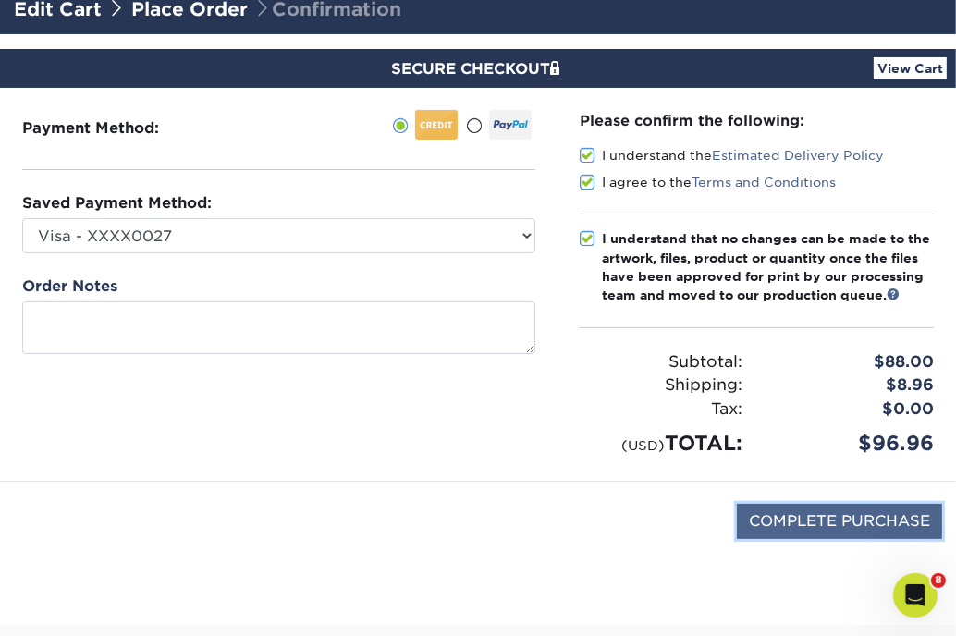
click at [863, 519] on input "COMPLETE PURCHASE" at bounding box center [839, 521] width 205 height 35
type input "PROCESSING, PLEASE WAIT..."
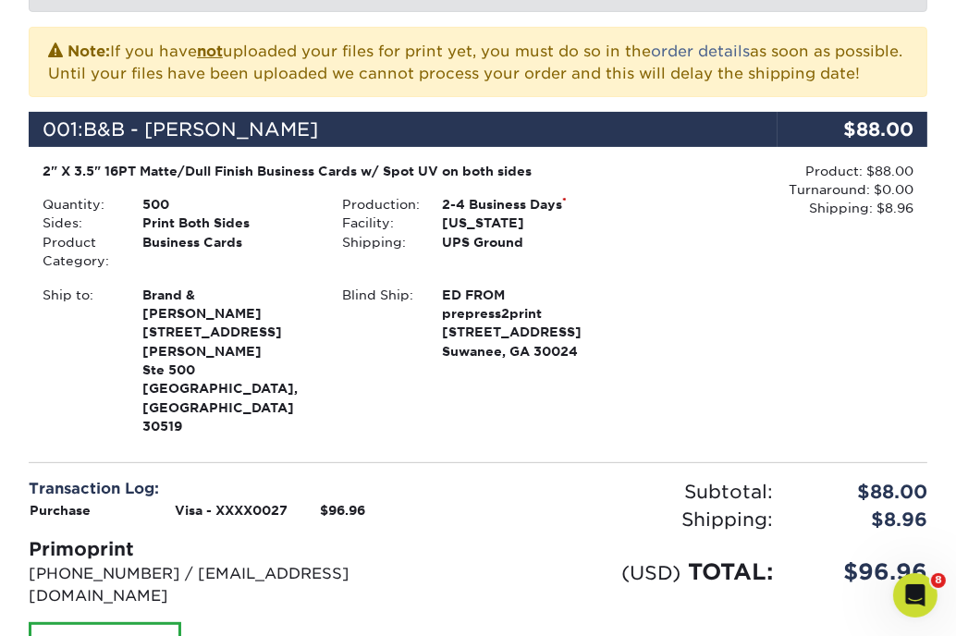
scroll to position [403, 0]
